Goal: Task Accomplishment & Management: Use online tool/utility

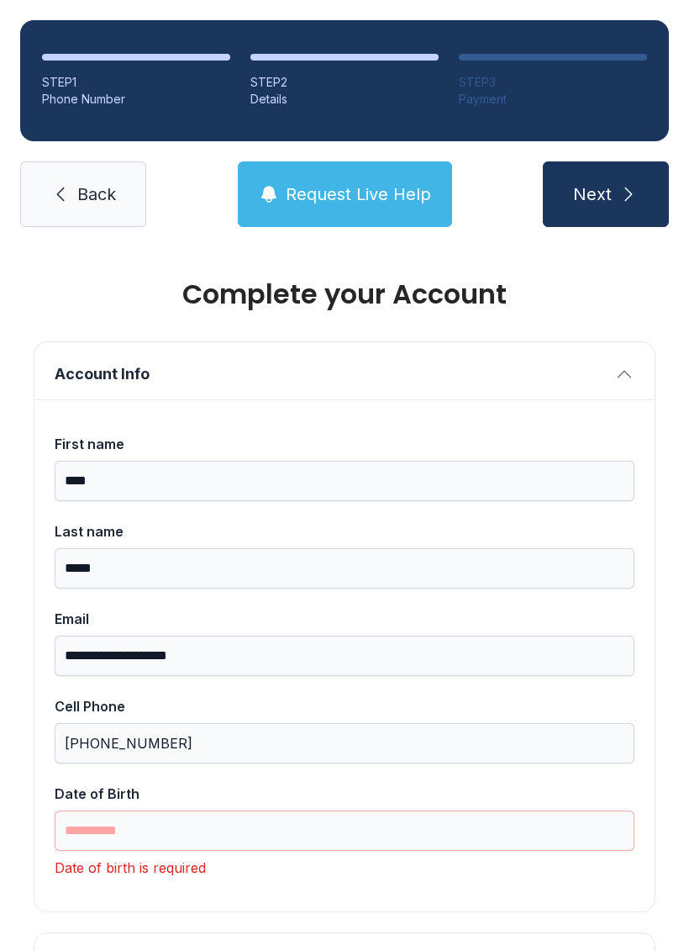
select select "**"
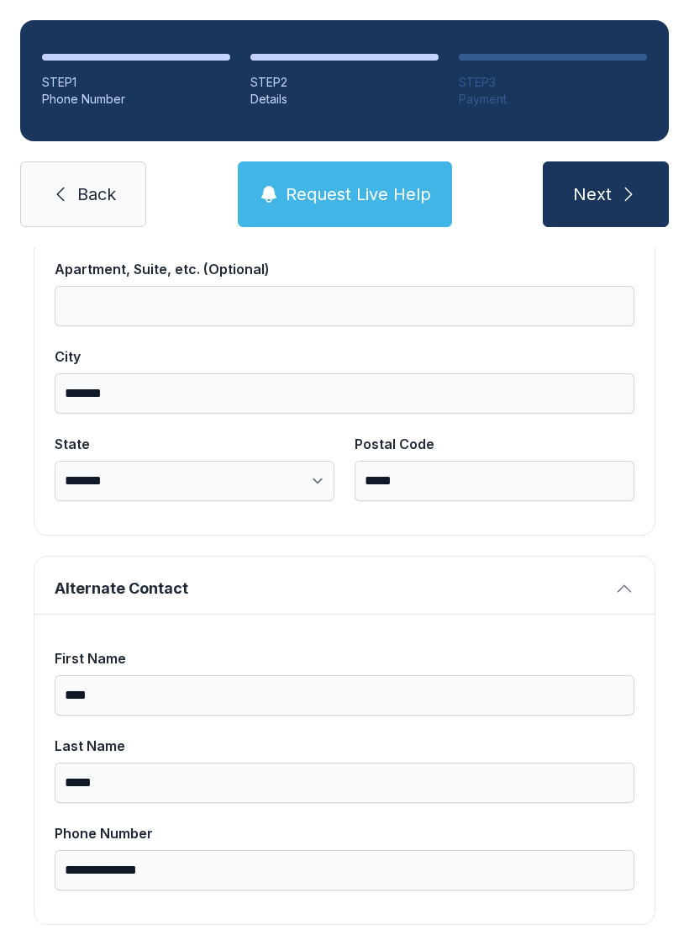
click at [82, 182] on span "Back" at bounding box center [96, 194] width 39 height 24
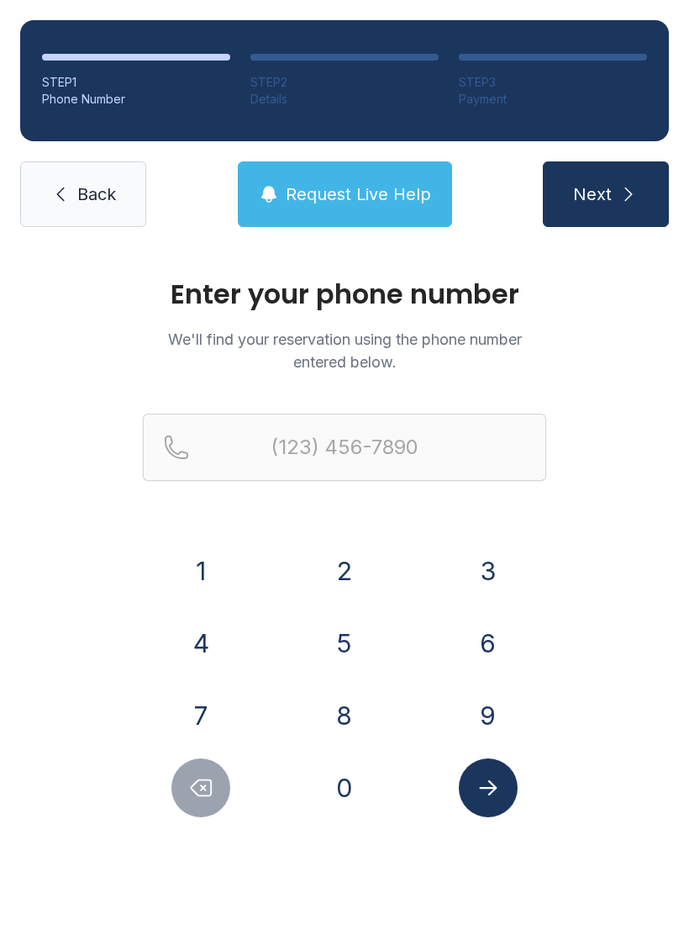
click at [475, 557] on button "3" at bounding box center [488, 570] width 59 height 59
click at [362, 787] on button "0" at bounding box center [344, 787] width 59 height 59
click at [358, 635] on button "5" at bounding box center [344, 642] width 59 height 59
click at [351, 624] on button "5" at bounding box center [344, 642] width 59 height 59
click at [487, 643] on button "6" at bounding box center [488, 642] width 59 height 59
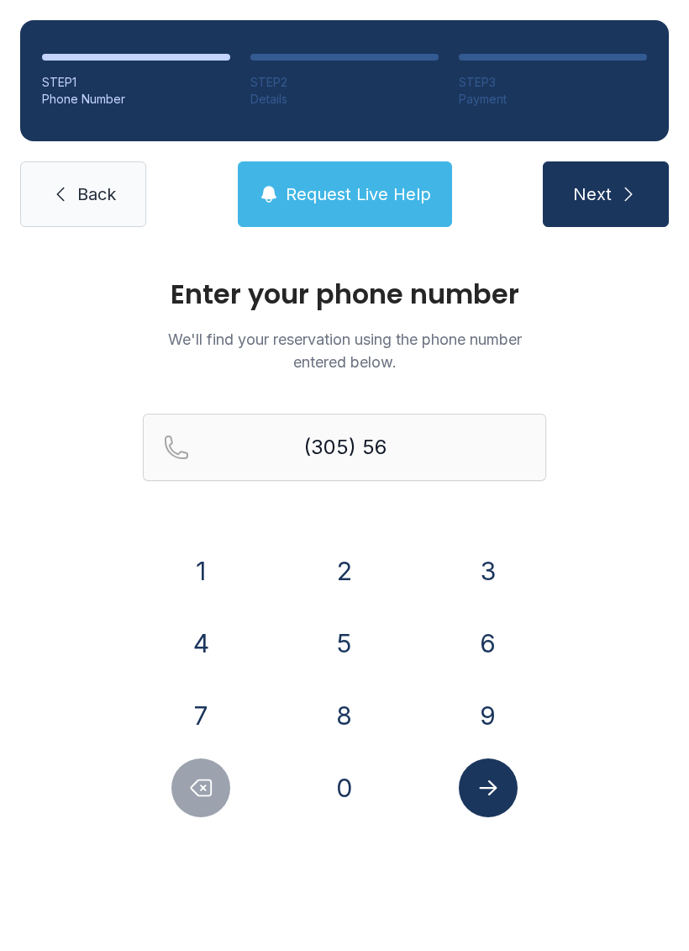
click at [485, 554] on button "3" at bounding box center [488, 570] width 59 height 59
click at [360, 803] on button "0" at bounding box center [344, 787] width 59 height 59
click at [487, 703] on button "9" at bounding box center [488, 715] width 59 height 59
click at [208, 703] on button "7" at bounding box center [200, 715] width 59 height 59
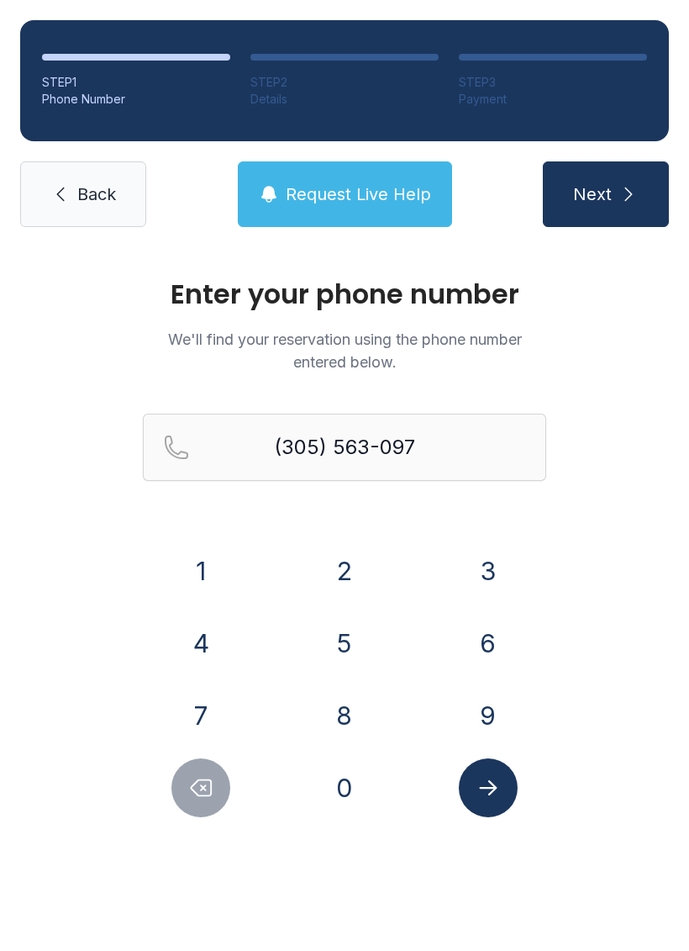
type input "[PHONE_NUMBER]"
click at [494, 809] on button "Submit lookup form" at bounding box center [488, 787] width 59 height 59
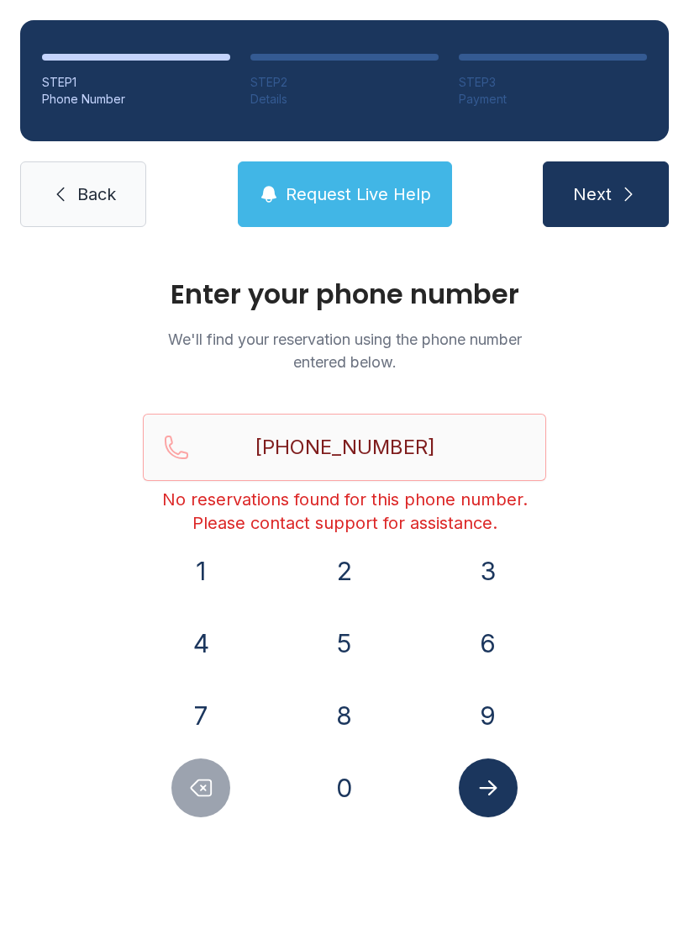
click at [45, 192] on link "Back" at bounding box center [83, 194] width 126 height 66
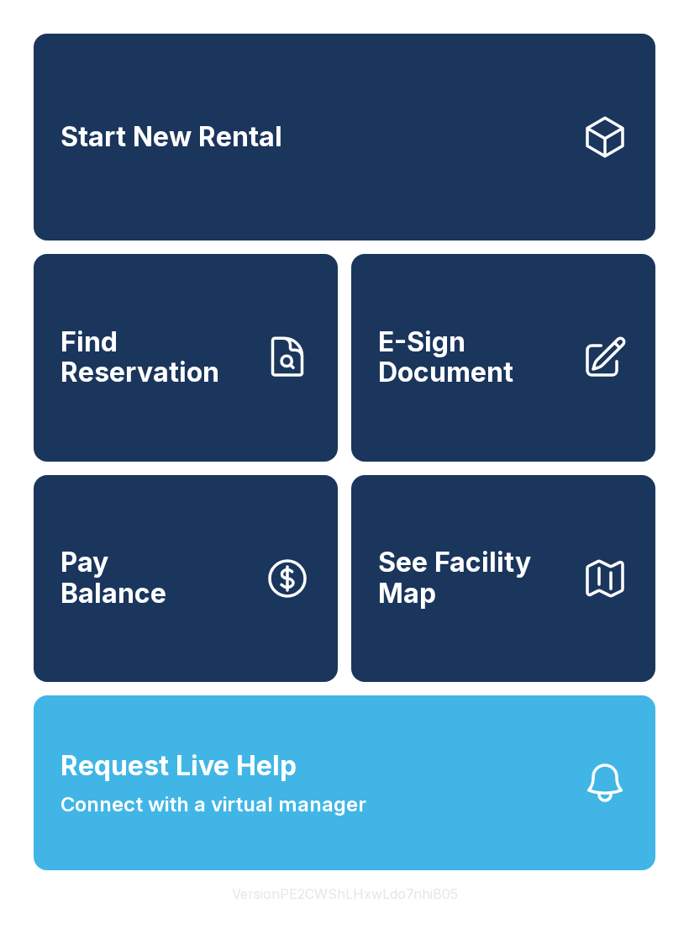
click at [461, 388] on span "E-Sign Document" at bounding box center [473, 357] width 190 height 61
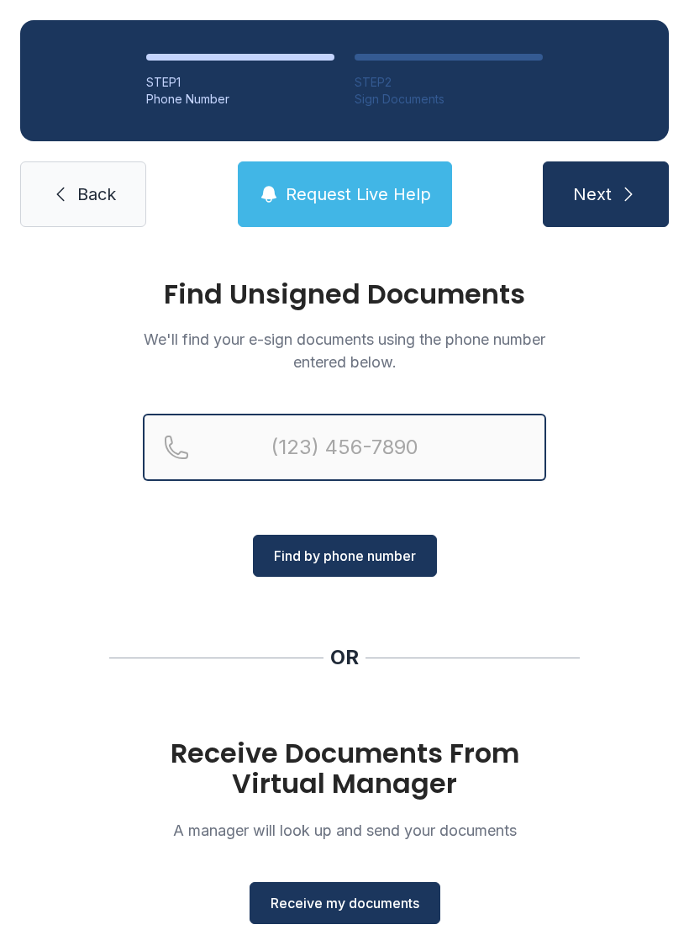
click at [261, 447] on input "Reservation phone number" at bounding box center [344, 446] width 403 height 67
type input "[PHONE_NUMBER]"
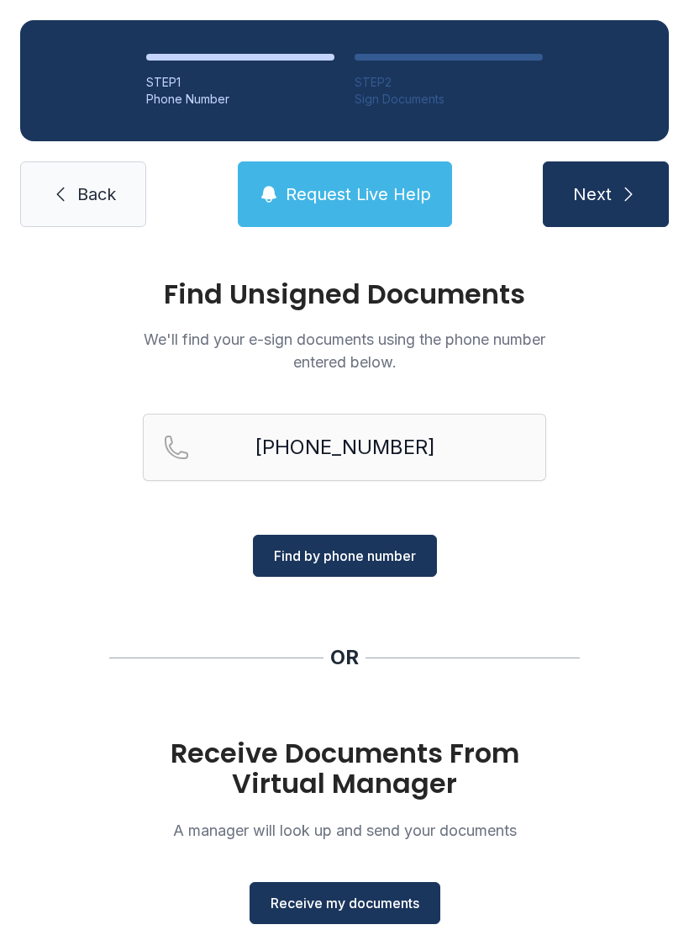
click at [334, 553] on span "Find by phone number" at bounding box center [345, 555] width 142 height 20
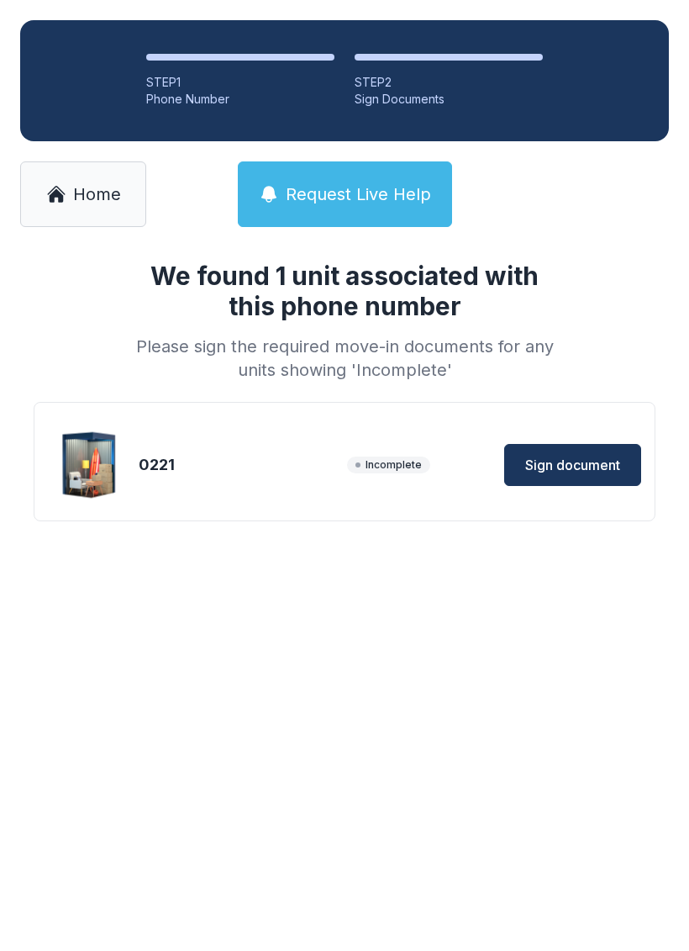
click at [561, 465] on span "Sign document" at bounding box center [572, 465] width 95 height 20
